Goal: Transaction & Acquisition: Purchase product/service

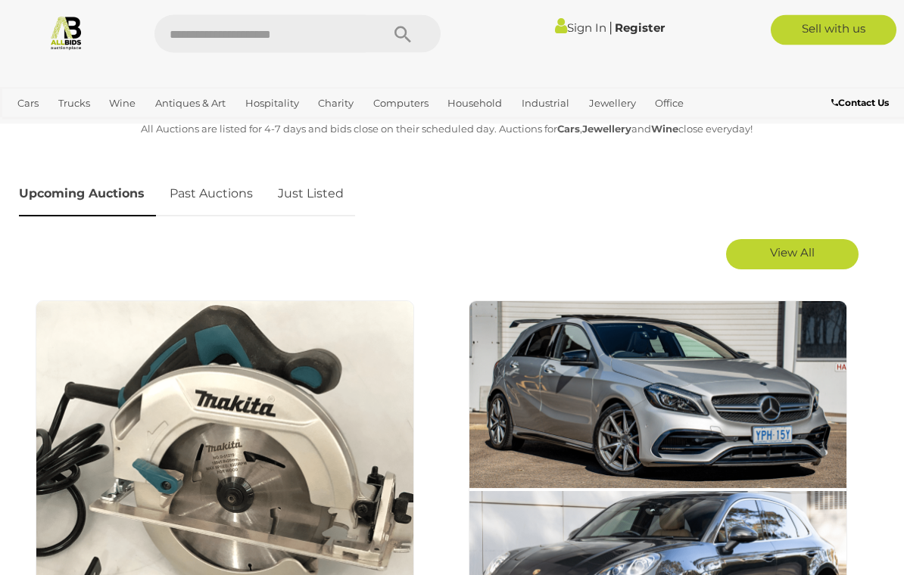
scroll to position [718, 0]
click at [315, 423] on img at bounding box center [225, 490] width 378 height 378
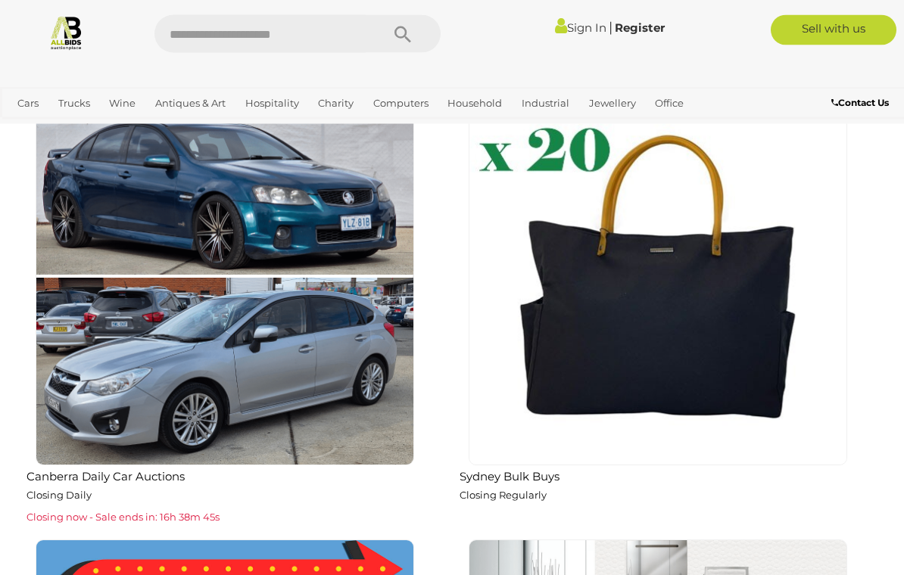
scroll to position [1838, 0]
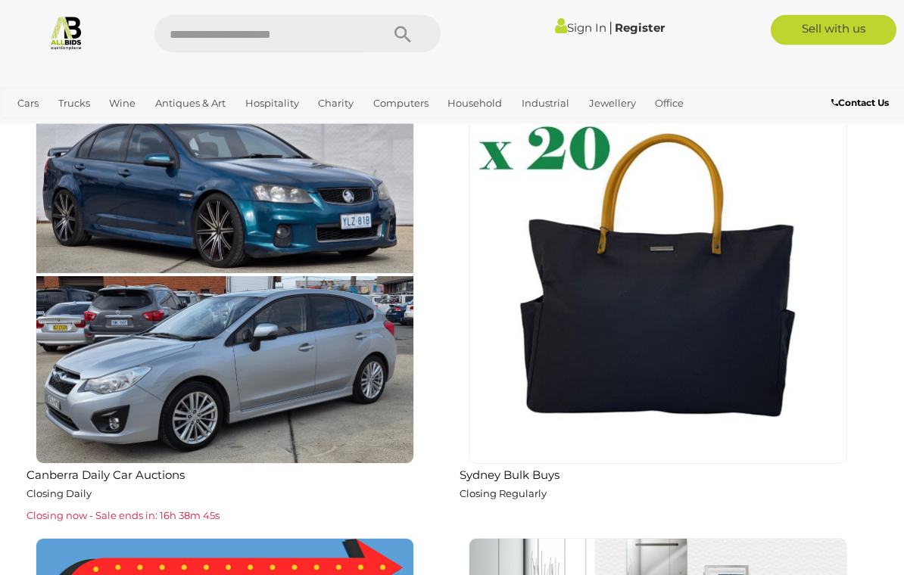
click at [354, 376] on img at bounding box center [225, 275] width 378 height 378
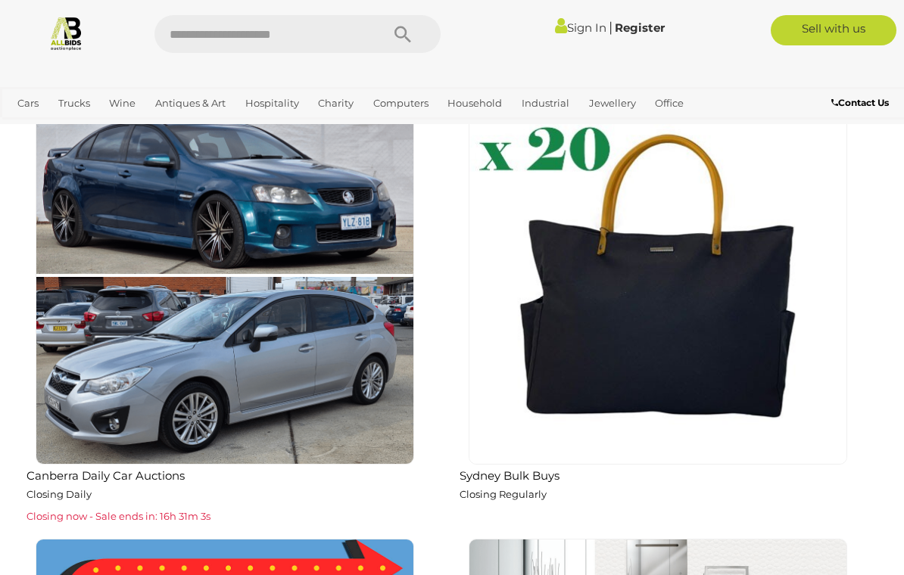
click at [0, 0] on link "Bedroom, Bathroom & Laundry" at bounding box center [0, 0] width 0 height 0
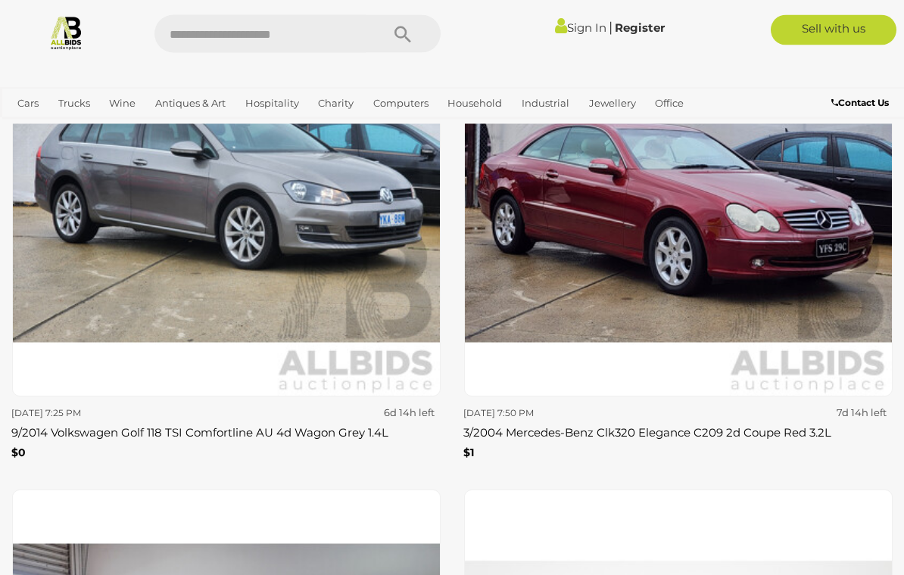
scroll to position [4293, 0]
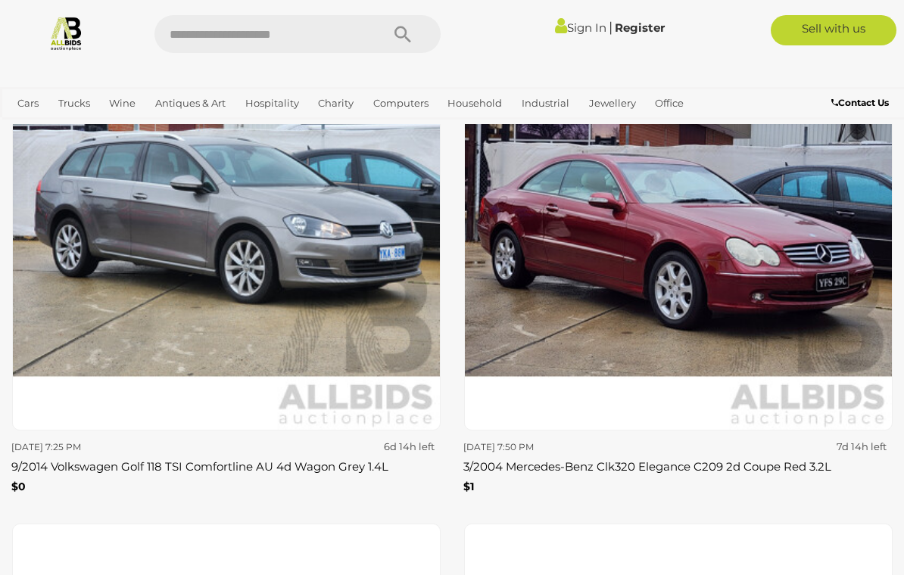
click at [806, 290] on img at bounding box center [678, 216] width 428 height 428
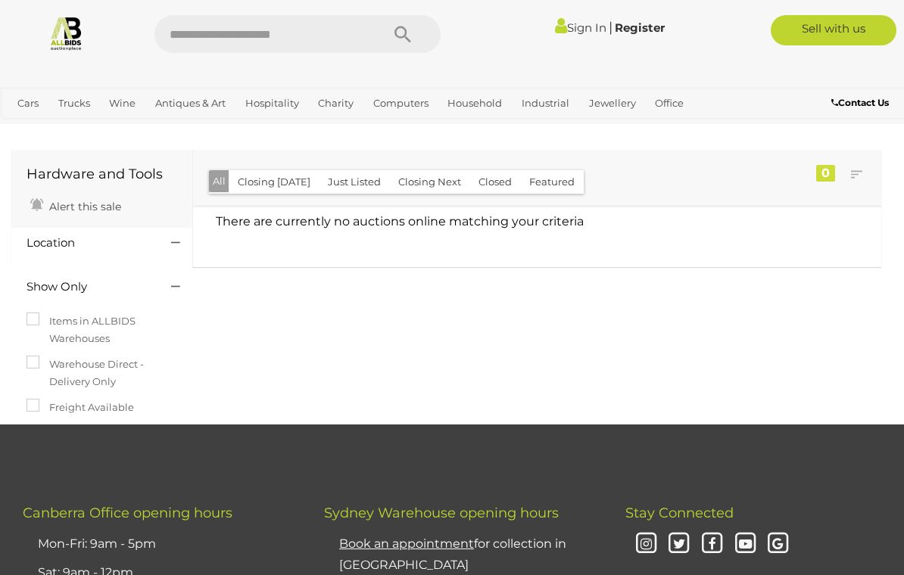
click at [0, 0] on span "Auctions" at bounding box center [0, 0] width 0 height 0
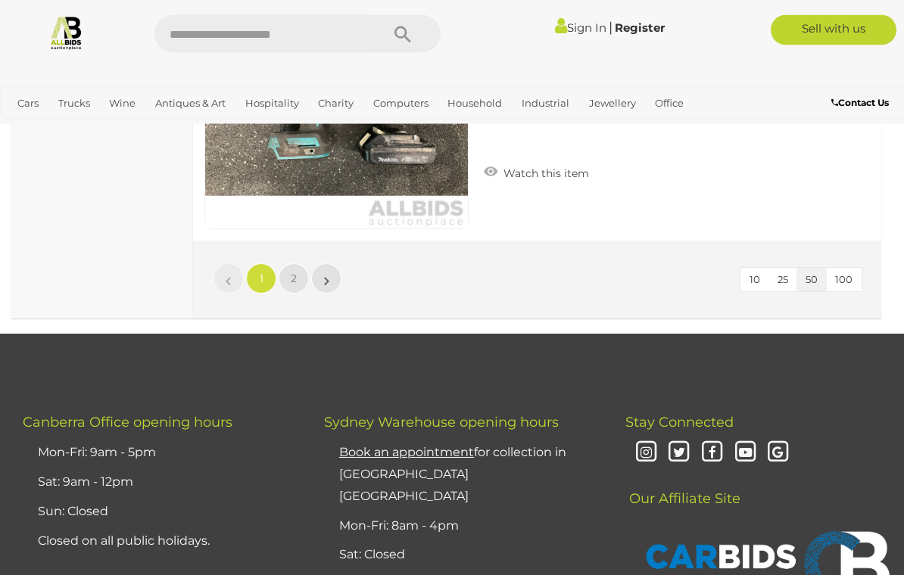
scroll to position [14634, 0]
click at [338, 263] on link "»" at bounding box center [326, 278] width 30 height 30
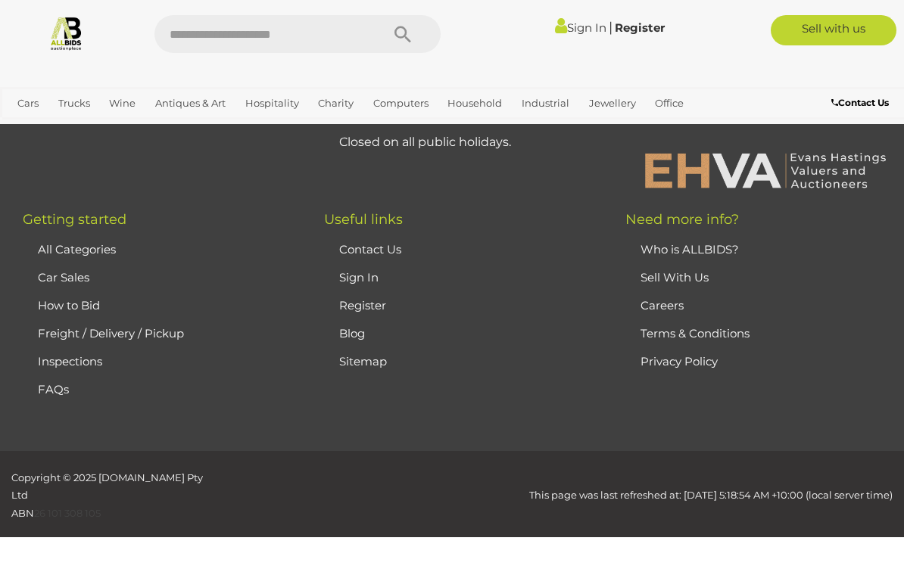
scroll to position [254, 0]
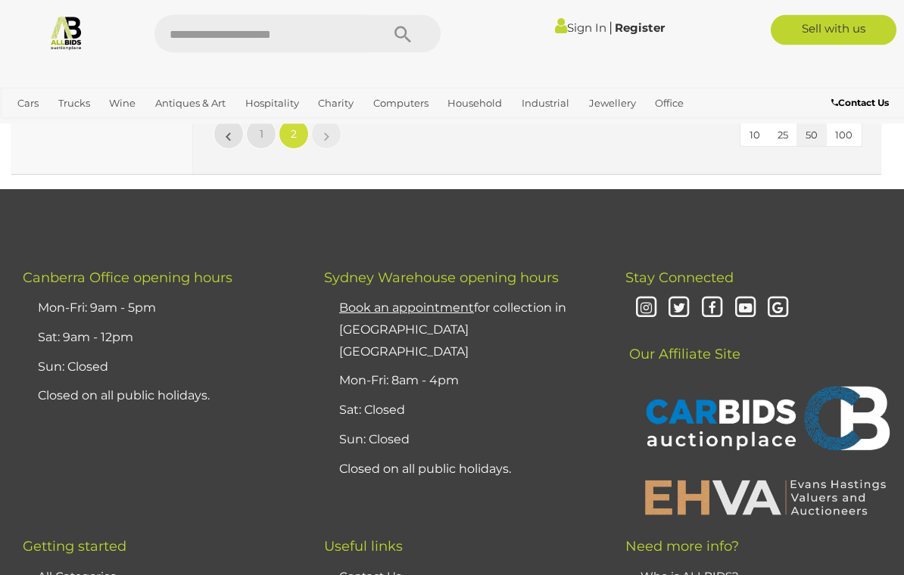
scroll to position [3508, 0]
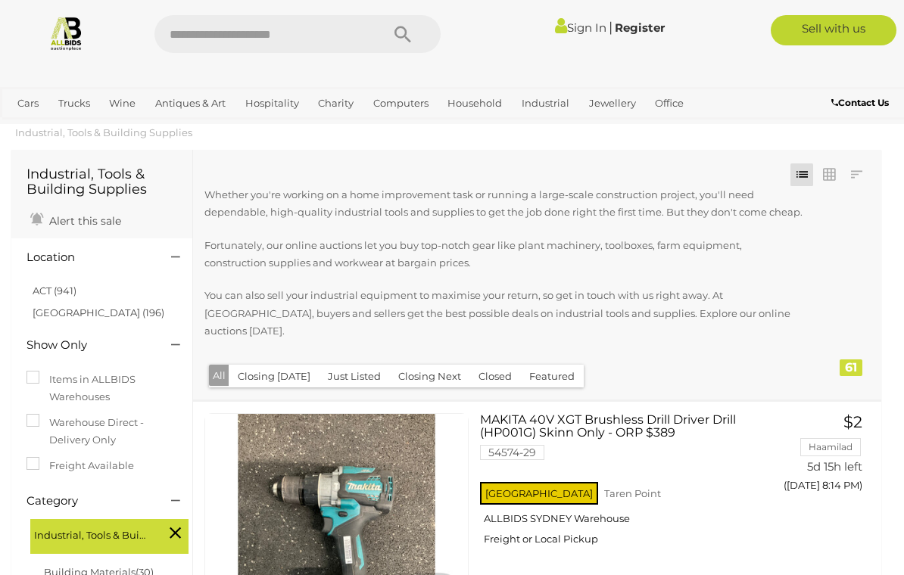
scroll to position [25, 0]
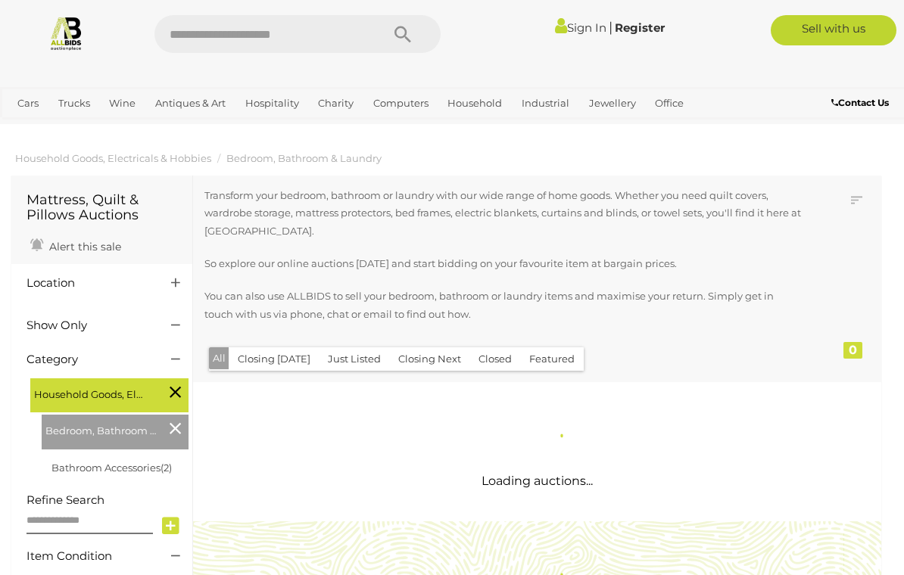
click at [841, 376] on div "Closing First Closing Last Lowest Bid Highest Bid Item Name A-Z Item Name Z-A A…" at bounding box center [537, 279] width 688 height 207
